Goal: Task Accomplishment & Management: Manage account settings

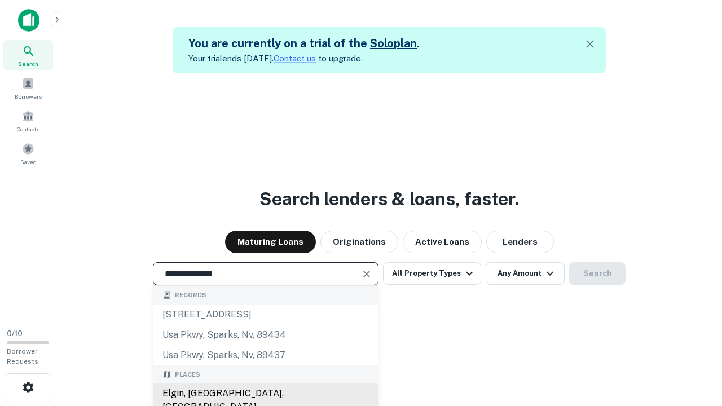
click at [265, 394] on div "Elgin, IL, USA" at bounding box center [265, 400] width 224 height 34
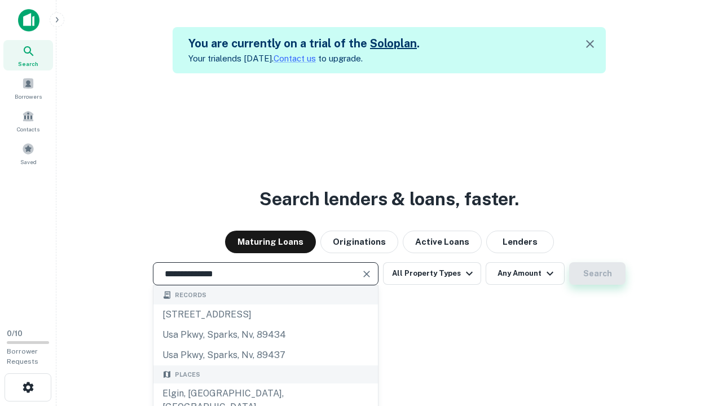
type input "**********"
click at [597, 274] on button "Search" at bounding box center [597, 273] width 56 height 23
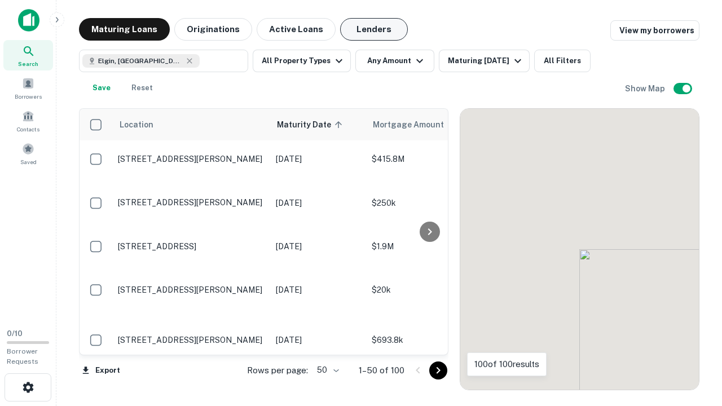
click at [374, 29] on button "Lenders" at bounding box center [374, 29] width 68 height 23
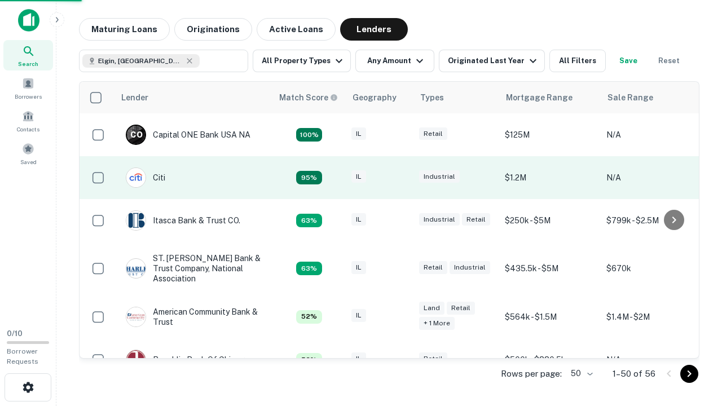
click at [400, 178] on div "IL" at bounding box center [379, 177] width 56 height 15
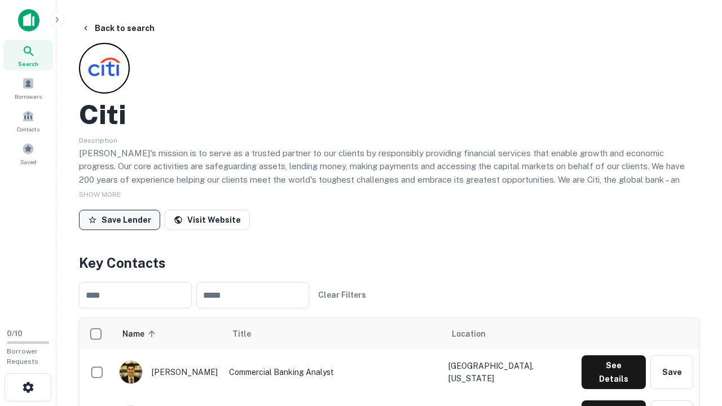
click at [120, 219] on button "Save Lender" at bounding box center [119, 220] width 81 height 20
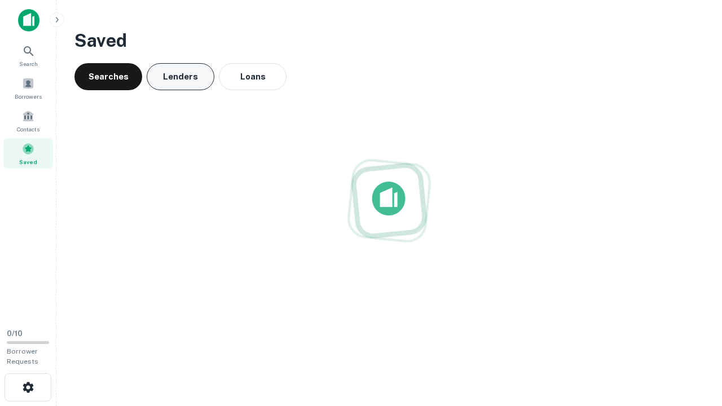
click at [180, 77] on button "Lenders" at bounding box center [181, 76] width 68 height 27
